Goal: Transaction & Acquisition: Purchase product/service

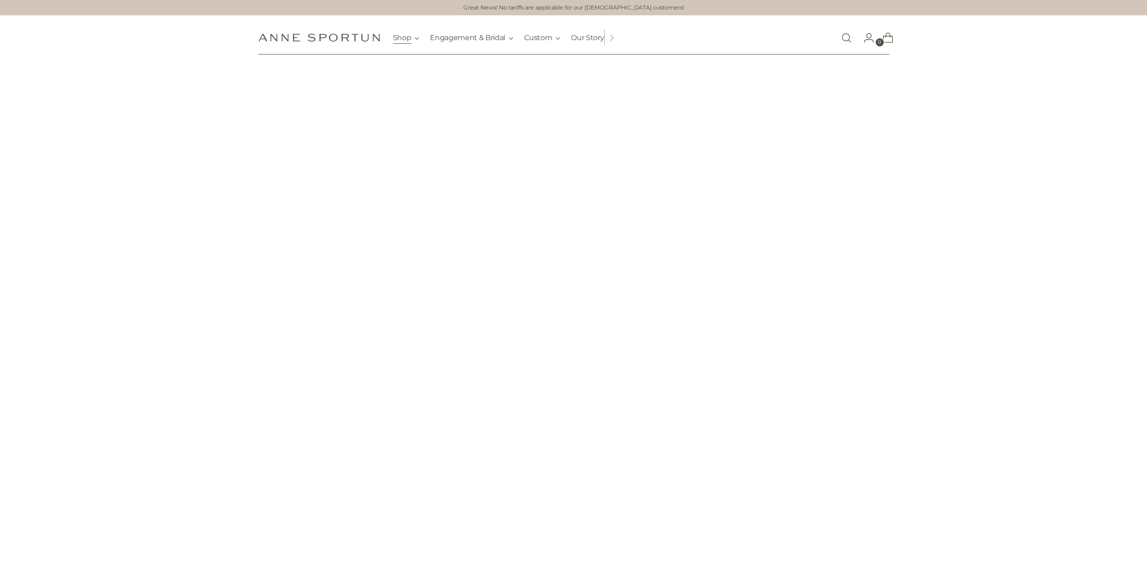
click at [406, 40] on button "Shop" at bounding box center [406, 38] width 27 height 20
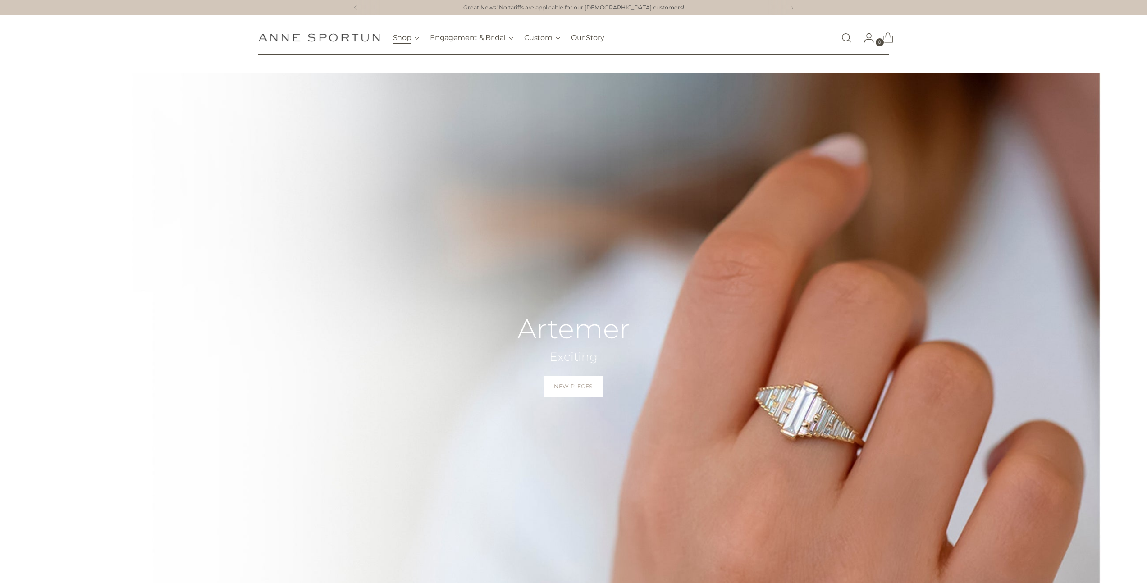
click at [409, 40] on button "Shop" at bounding box center [406, 38] width 27 height 20
click at [411, 40] on button "Shop" at bounding box center [406, 38] width 27 height 20
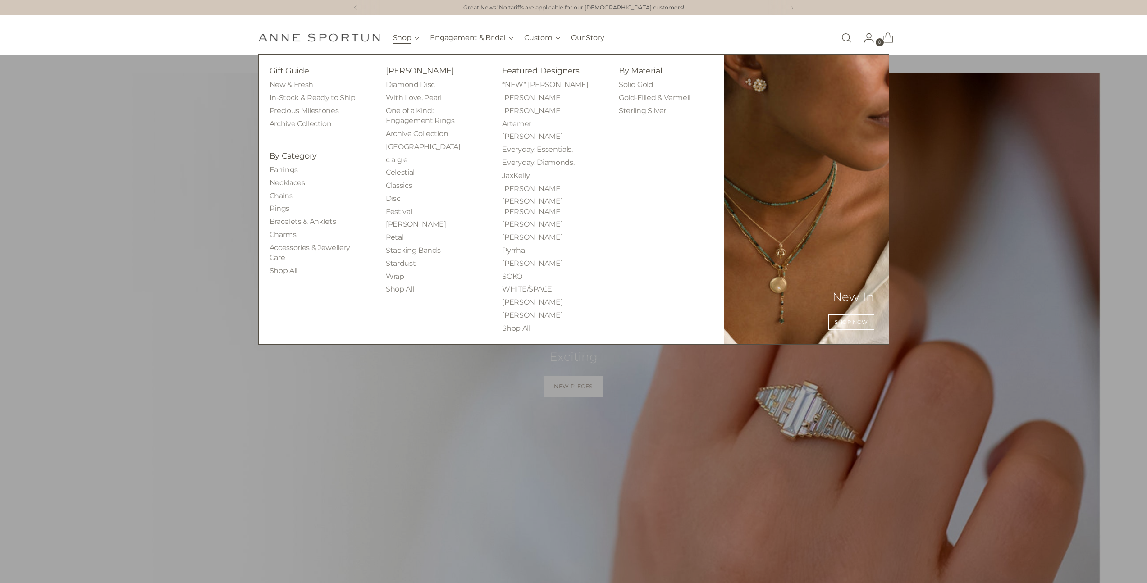
click at [411, 39] on button "Shop" at bounding box center [406, 38] width 27 height 20
click at [283, 171] on link "Earrings" at bounding box center [283, 169] width 28 height 9
